Goal: Task Accomplishment & Management: Use online tool/utility

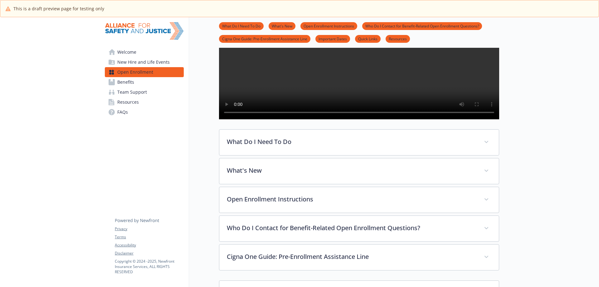
scroll to position [101, 0]
